Goal: Entertainment & Leisure: Consume media (video, audio)

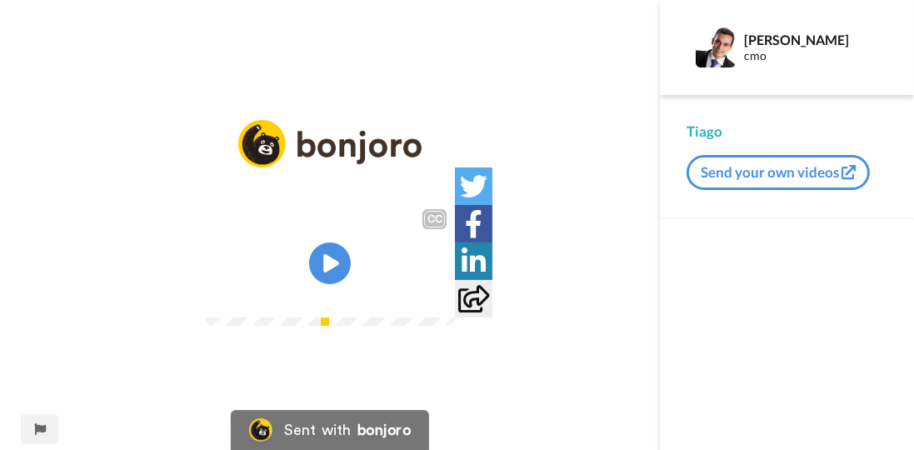
click at [489, 313] on icon at bounding box center [473, 299] width 31 height 28
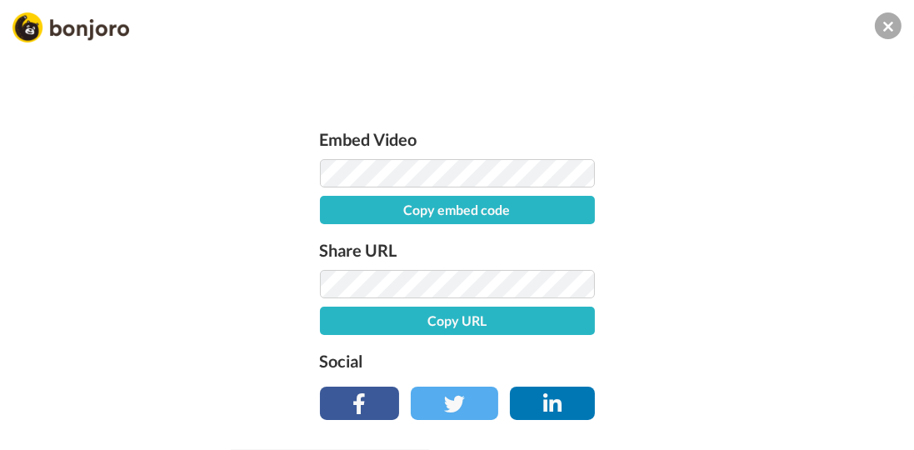
click at [908, 17] on div "Embed Video Copy embed code Share URL Copy URL Social" at bounding box center [457, 225] width 914 height 450
click at [883, 27] on button at bounding box center [888, 26] width 27 height 27
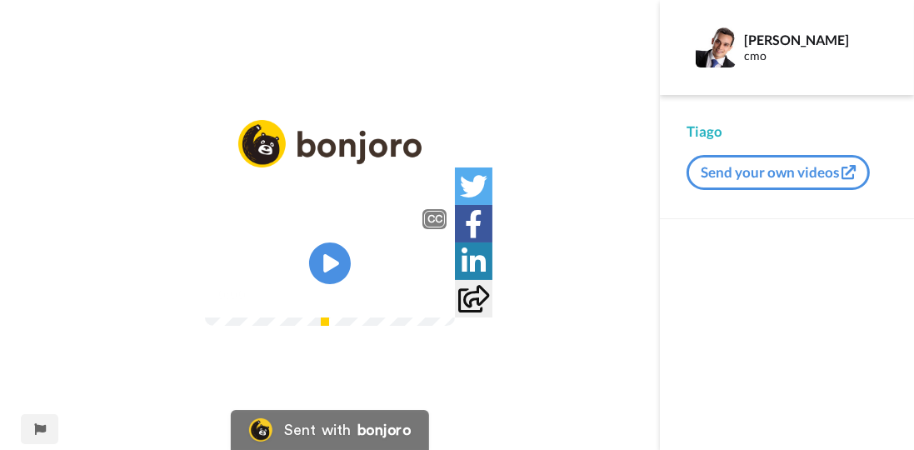
scroll to position [4, 0]
drag, startPoint x: 527, startPoint y: 282, endPoint x: 507, endPoint y: 293, distance: 22.8
click at [455, 293] on video at bounding box center [330, 263] width 250 height 125
drag, startPoint x: 398, startPoint y: 238, endPoint x: 507, endPoint y: 295, distance: 122.7
click at [398, 238] on video at bounding box center [330, 263] width 250 height 125
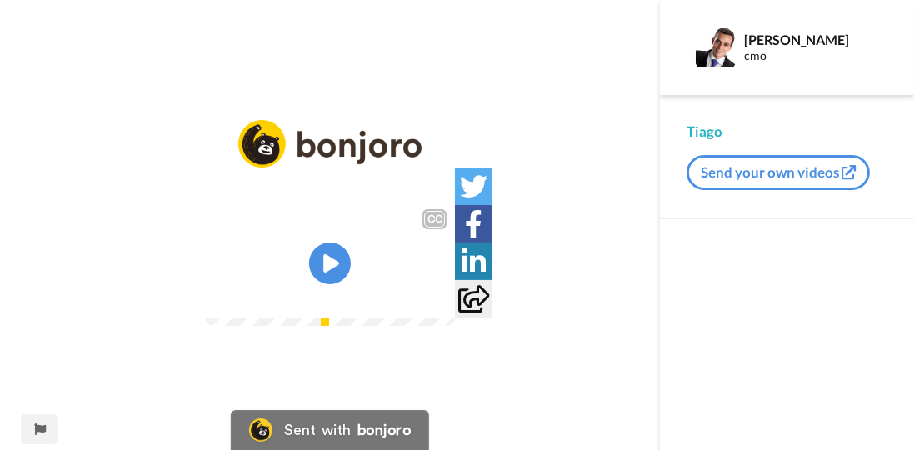
click at [754, 176] on button "Send your own videos" at bounding box center [778, 172] width 183 height 35
click at [205, 201] on div "CC" at bounding box center [330, 215] width 250 height 28
